Goal: Task Accomplishment & Management: Manage account settings

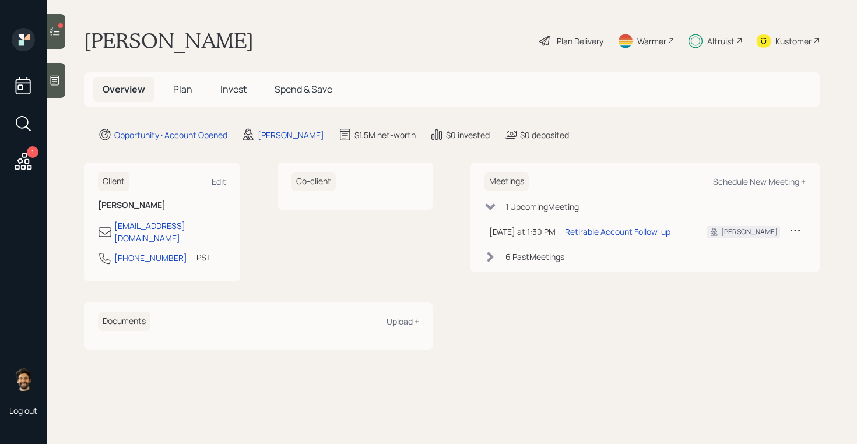
click at [232, 92] on span "Invest" at bounding box center [233, 89] width 26 height 13
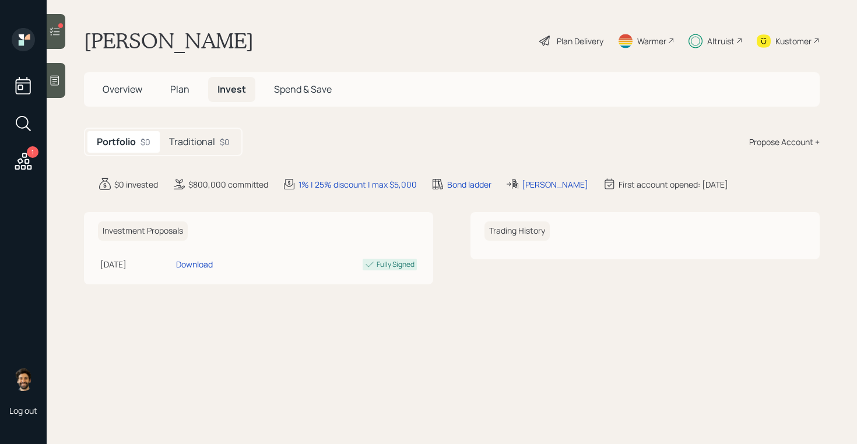
click at [213, 139] on h5 "Traditional" at bounding box center [192, 141] width 46 height 11
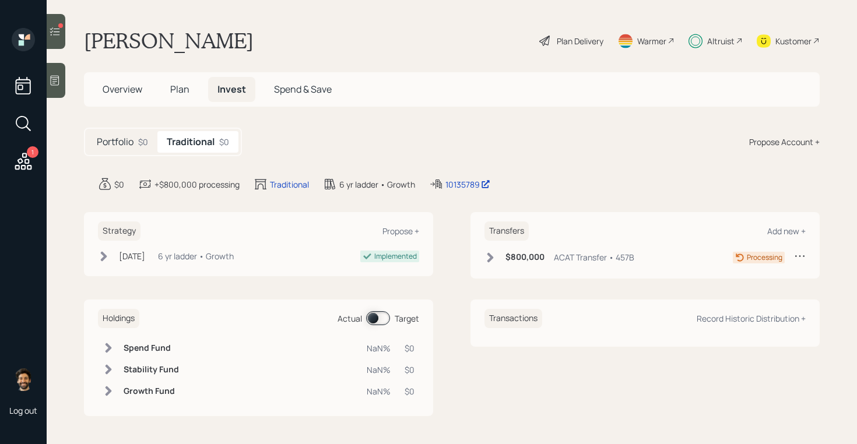
click at [52, 34] on icon at bounding box center [55, 32] width 12 height 12
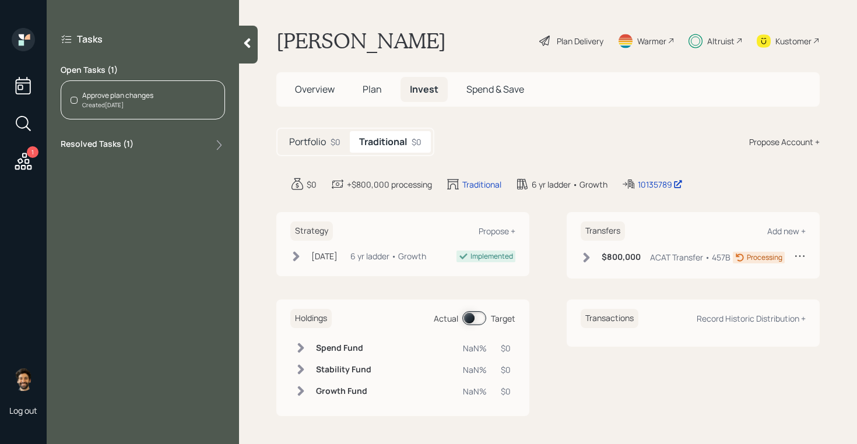
click at [474, 321] on span at bounding box center [474, 318] width 24 height 14
click at [99, 103] on div "Created [DATE]" at bounding box center [117, 105] width 71 height 9
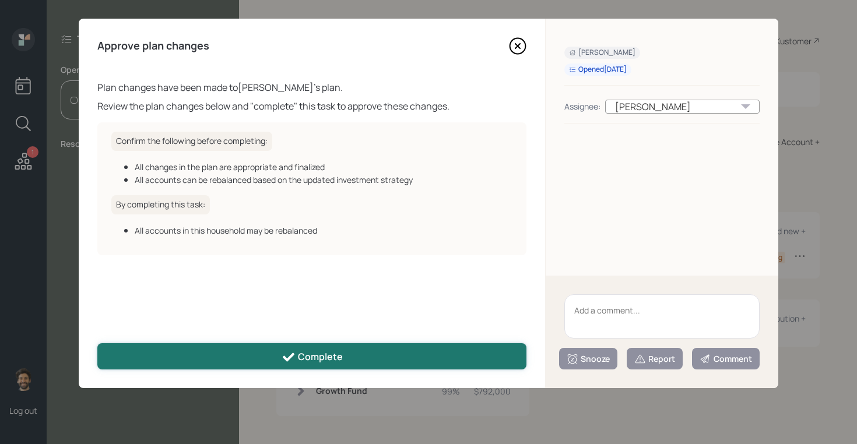
click at [352, 359] on button "Complete" at bounding box center [311, 357] width 429 height 26
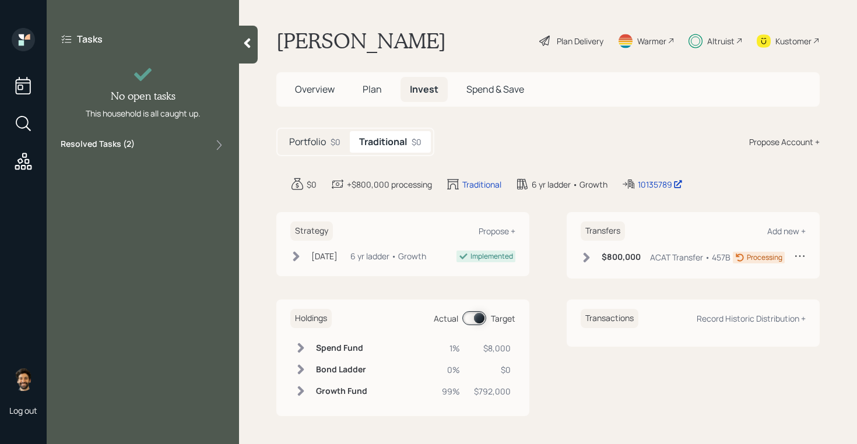
click at [705, 45] on div "Altruist" at bounding box center [716, 41] width 54 height 26
click at [248, 41] on icon at bounding box center [247, 43] width 6 height 10
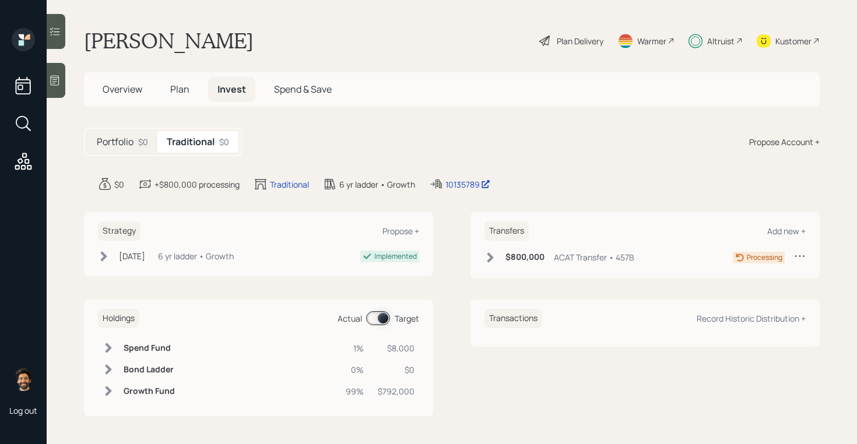
click at [172, 89] on span "Plan" at bounding box center [179, 89] width 19 height 13
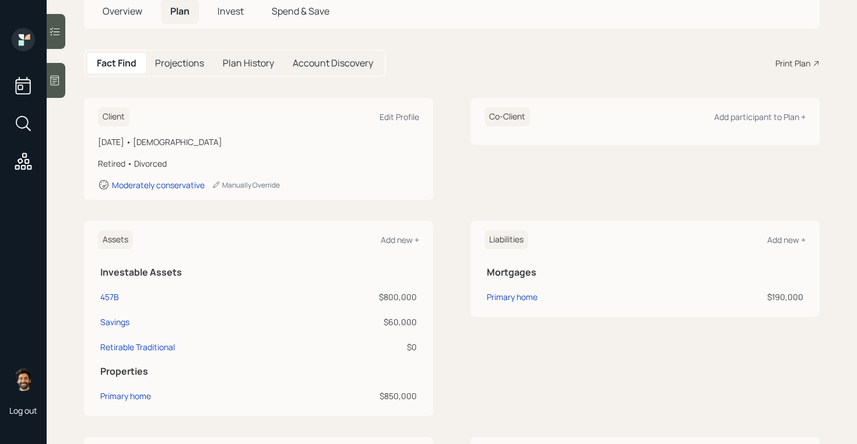
scroll to position [71, 0]
